Goal: Task Accomplishment & Management: Manage account settings

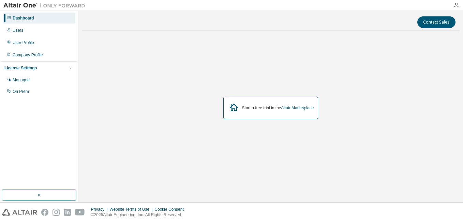
click at [6, 73] on div "License Settings Managed On Prem" at bounding box center [39, 79] width 76 height 37
click at [20, 82] on div "Managed" at bounding box center [21, 79] width 17 height 5
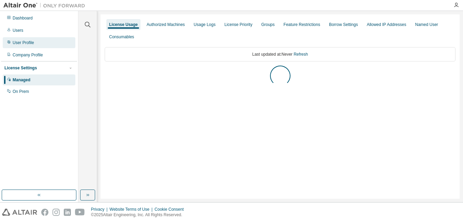
click at [21, 43] on div "User Profile" at bounding box center [23, 42] width 21 height 5
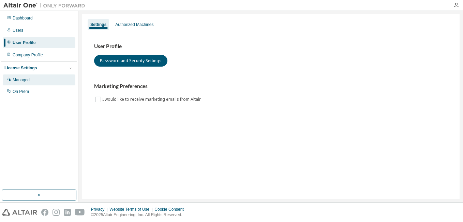
click at [18, 80] on div "Managed" at bounding box center [21, 79] width 17 height 5
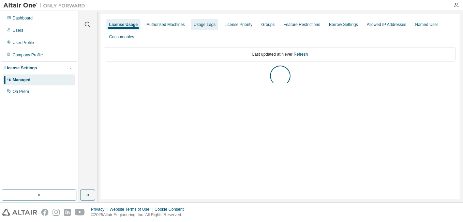
click at [209, 25] on div "Usage Logs" at bounding box center [205, 24] width 22 height 5
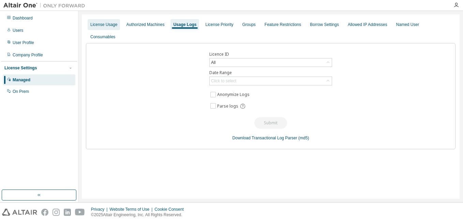
click at [109, 24] on div "License Usage" at bounding box center [103, 24] width 27 height 5
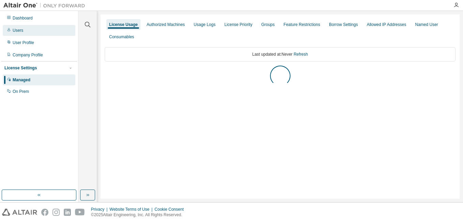
click at [17, 32] on div "Users" at bounding box center [18, 30] width 11 height 5
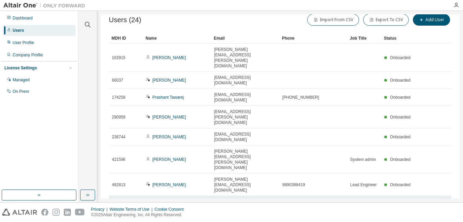
scroll to position [14, 0]
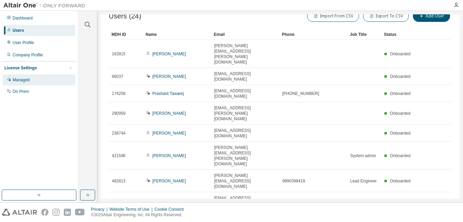
click at [20, 78] on div "Managed" at bounding box center [21, 79] width 17 height 5
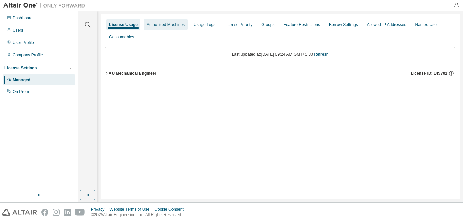
click at [170, 27] on div "Authorized Machines" at bounding box center [166, 24] width 38 height 5
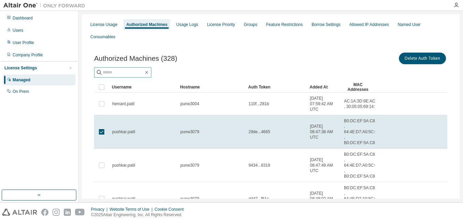
click at [129, 69] on input "text" at bounding box center [123, 72] width 41 height 7
type input "****"
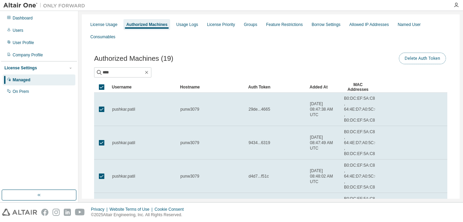
click at [413, 53] on button "Delete Auth Token" at bounding box center [422, 59] width 47 height 12
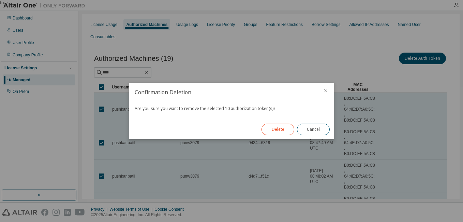
click at [273, 134] on button "Delete" at bounding box center [278, 129] width 33 height 12
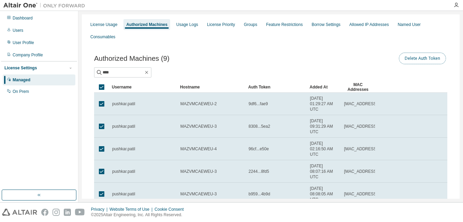
click at [401, 53] on button "Delete Auth Token" at bounding box center [422, 59] width 47 height 12
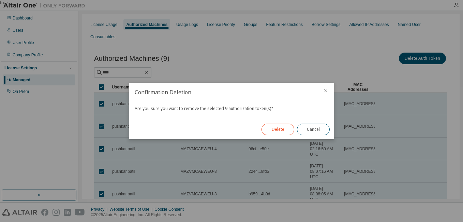
click at [280, 128] on button "Delete" at bounding box center [278, 129] width 33 height 12
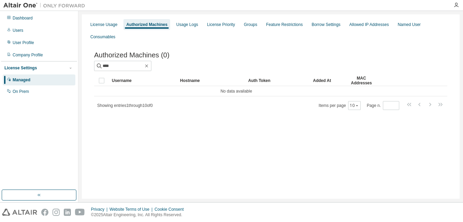
click at [350, 150] on div "License Usage Authorized Machines Usage Logs License Priority Groups Feature Re…" at bounding box center [271, 106] width 378 height 184
